Goal: Task Accomplishment & Management: Use online tool/utility

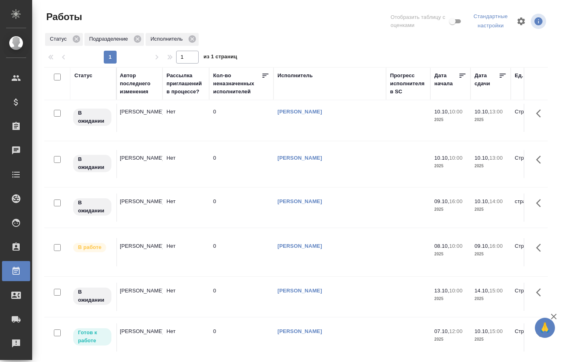
scroll to position [6, 455]
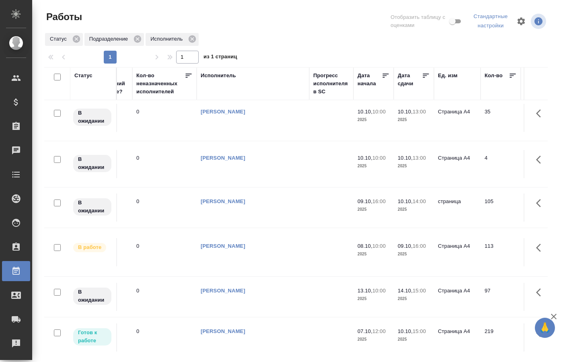
click at [341, 243] on td at bounding box center [331, 252] width 44 height 28
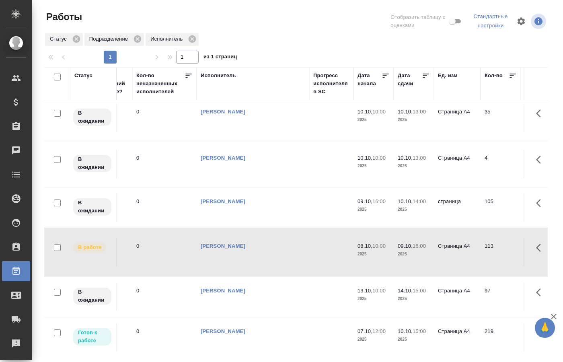
click at [341, 243] on td at bounding box center [331, 252] width 44 height 28
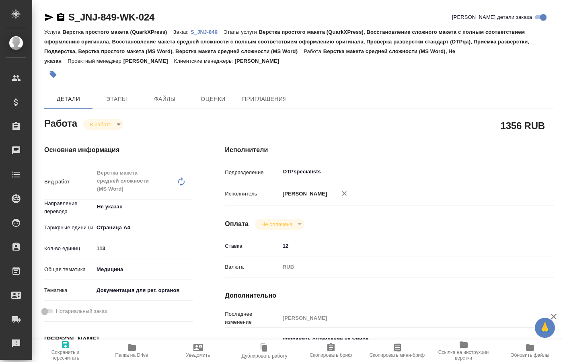
type textarea "x"
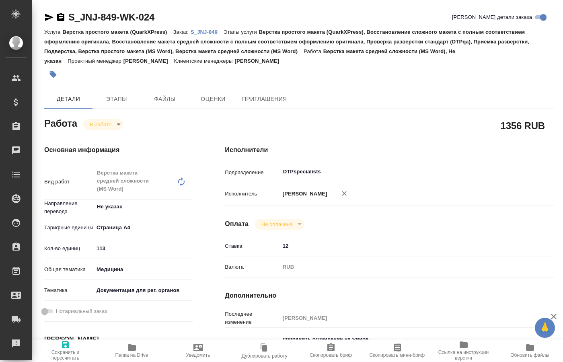
type textarea "x"
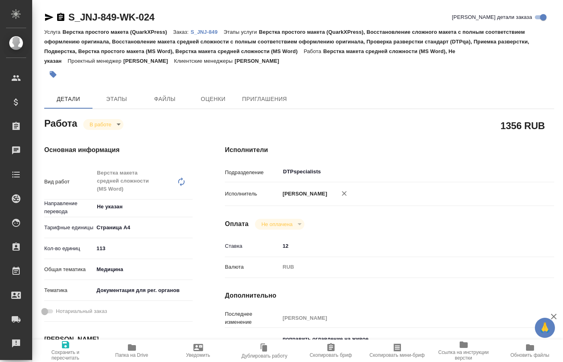
type textarea "x"
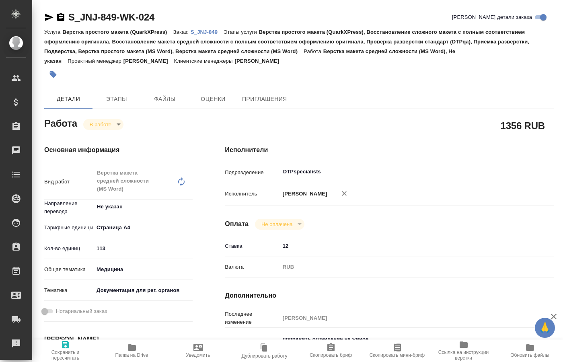
type textarea "x"
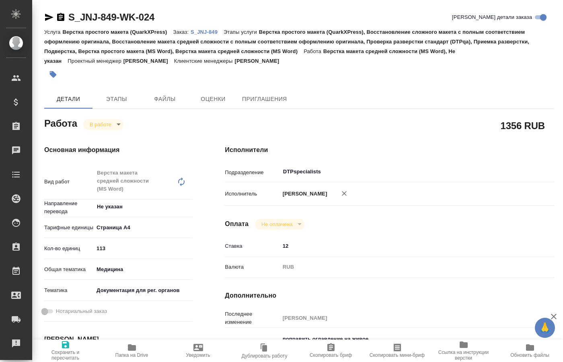
type textarea "x"
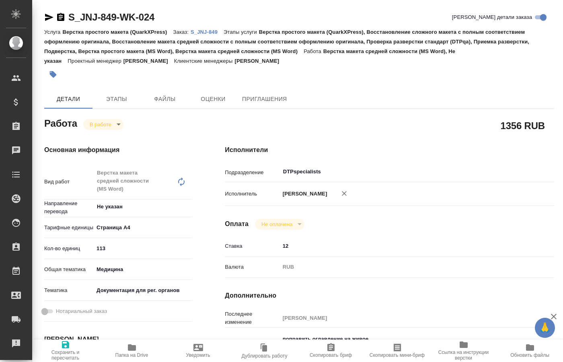
type textarea "x"
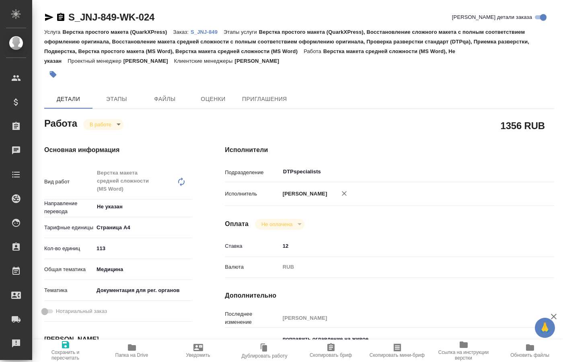
type textarea "x"
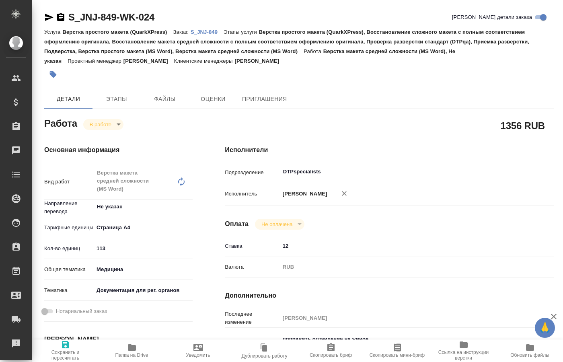
type textarea "x"
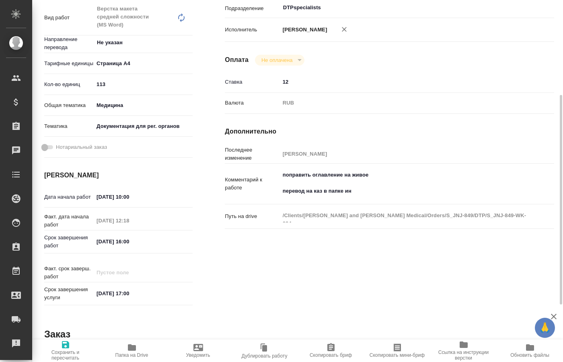
scroll to position [263, 0]
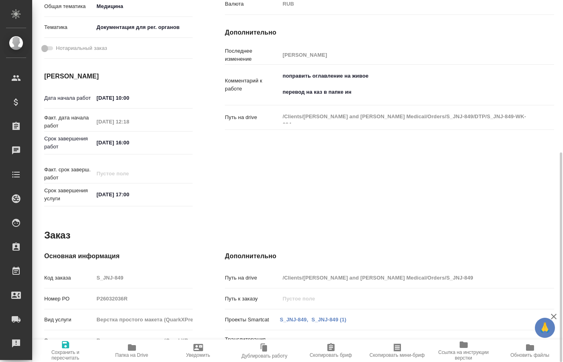
click at [138, 356] on span "Папка на Drive" at bounding box center [131, 355] width 33 height 6
